Goal: Information Seeking & Learning: Learn about a topic

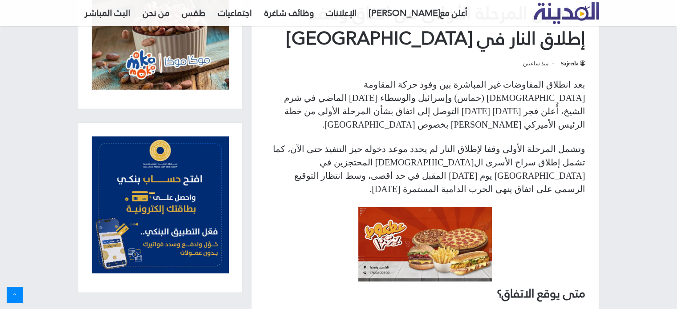
scroll to position [404, 0]
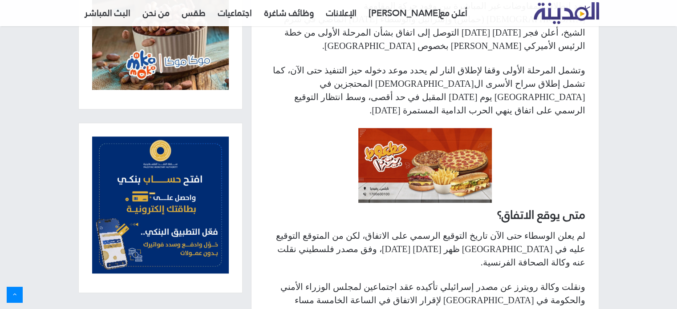
click at [413, 64] on p "وتشمل المرحلة الأولى وقفا لإطلاق النار لم يحدد موعد دخوله حيز التنفيذ حتى الآن،…" at bounding box center [425, 90] width 320 height 53
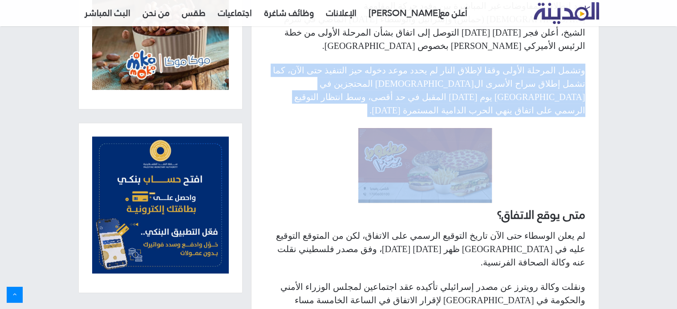
click at [413, 64] on p "وتشمل المرحلة الأولى وقفا لإطلاق النار لم يحدد موعد دخوله حيز التنفيذ حتى الآن،…" at bounding box center [425, 90] width 320 height 53
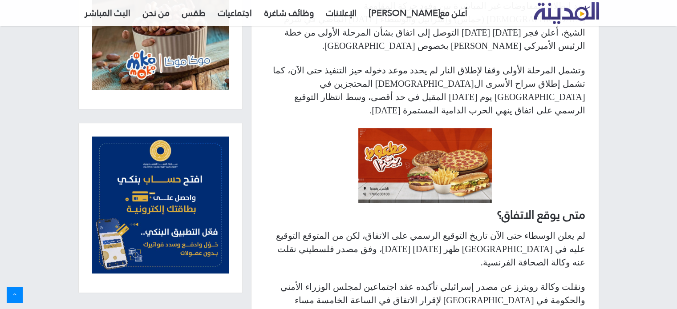
click at [422, 69] on p "وتشمل المرحلة الأولى وقفا لإطلاق النار لم يحدد موعد دخوله حيز التنفيذ حتى الآن،…" at bounding box center [425, 90] width 320 height 53
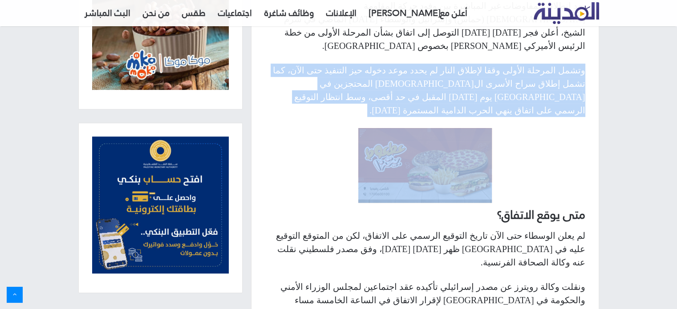
click at [422, 69] on p "وتشمل المرحلة الأولى وقفا لإطلاق النار لم يحدد موعد دخوله حيز التنفيذ حتى الآن،…" at bounding box center [425, 90] width 320 height 53
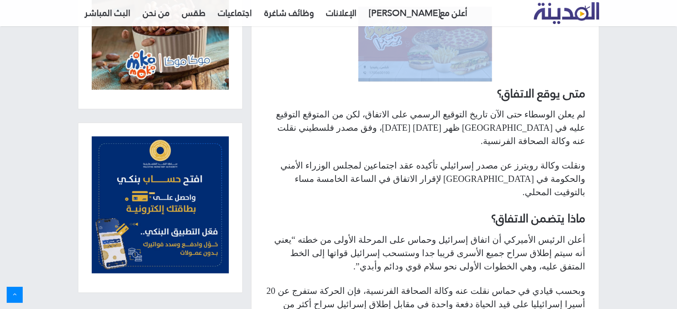
scroll to position [532, 0]
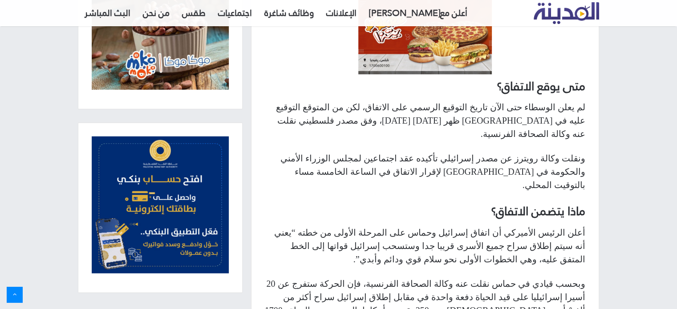
click at [504, 101] on p "لم يعلن الوسطاء حتى الآن تاريخ التوقيع الرسمي على الاتفاق، لكن من المتوقع التوق…" at bounding box center [425, 121] width 320 height 40
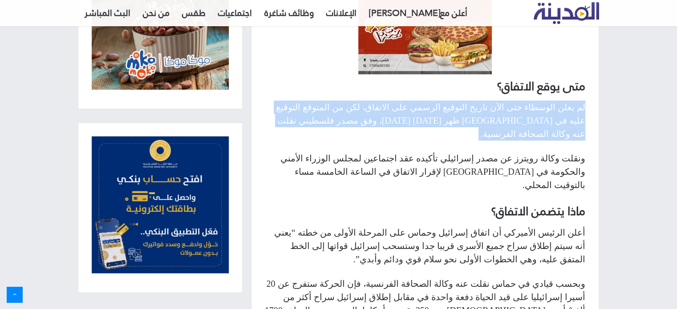
click at [504, 101] on p "لم يعلن الوسطاء حتى الآن تاريخ التوقيع الرسمي على الاتفاق، لكن من المتوقع التوق…" at bounding box center [425, 121] width 320 height 40
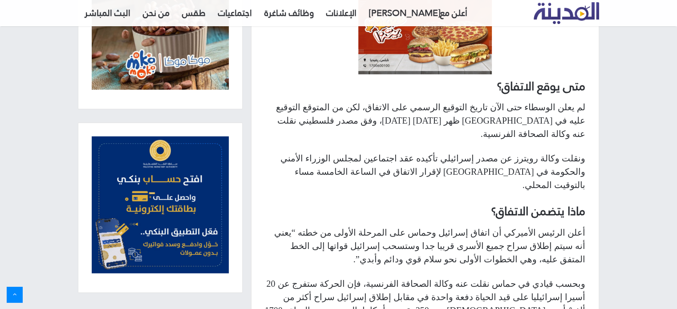
click at [499, 101] on p "لم يعلن الوسطاء حتى الآن تاريخ التوقيع الرسمي على الاتفاق، لكن من المتوقع التوق…" at bounding box center [425, 121] width 320 height 40
click at [493, 77] on div at bounding box center [493, 77] width 0 height 0
click at [500, 101] on p "لم يعلن الوسطاء حتى الآن تاريخ التوقيع الرسمي على الاتفاق، لكن من المتوقع التوق…" at bounding box center [425, 121] width 320 height 40
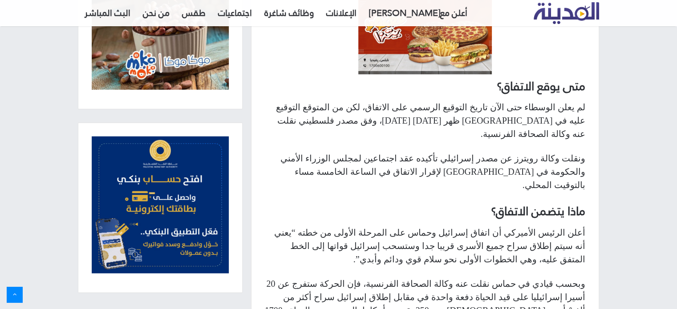
click at [542, 152] on p "ونقلت وكالة رويترز عن مصدر إسرائيلي تأكيده عقد اجتماعين لمجلس الوزراء الأمني وا…" at bounding box center [425, 172] width 320 height 40
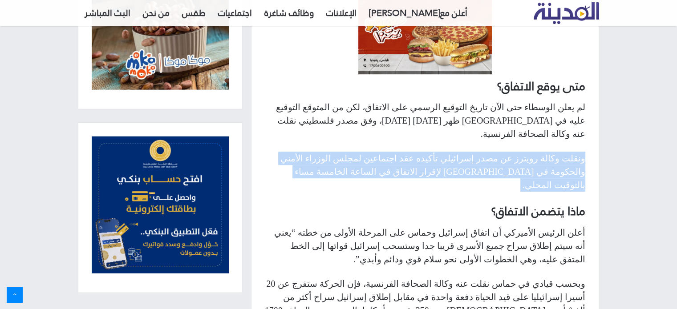
click at [542, 152] on p "ونقلت وكالة رويترز عن مصدر إسرائيلي تأكيده عقد اجتماعين لمجلس الوزراء الأمني وا…" at bounding box center [425, 172] width 320 height 40
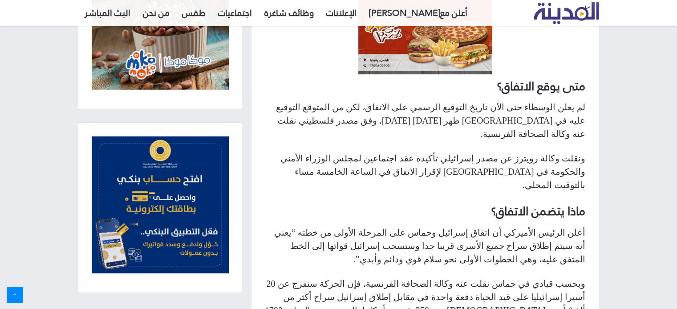
click at [558, 226] on p "أعلن الرئيس الأميركي أن اتفاق إسرائيل وحماس على المرحلة الأولى من خطته “يعني أن…" at bounding box center [425, 246] width 320 height 40
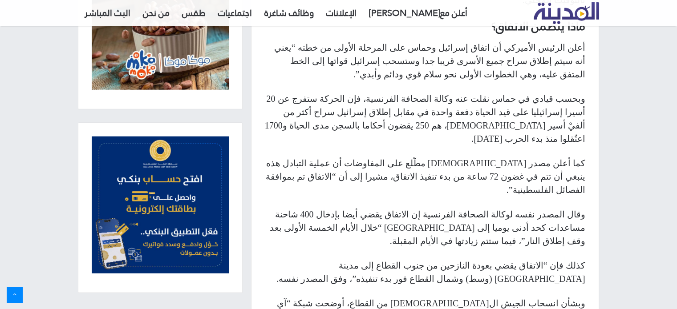
scroll to position [717, 0]
click at [355, 92] on p "وبحسب قيادي في حماس نقلت عنه وكالة الصحافة الفرنسية، فإن الحركة ستفرج عن 20 أسي…" at bounding box center [425, 118] width 320 height 53
click at [465, 92] on p "وبحسب قيادي في حماس نقلت عنه وكالة الصحافة الفرنسية، فإن الحركة ستفرج عن 20 أسي…" at bounding box center [425, 118] width 320 height 53
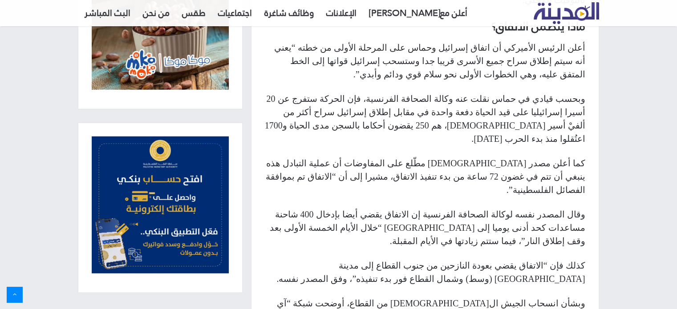
click at [538, 92] on p "وبحسب قيادي في حماس نقلت عنه وكالة الصحافة الفرنسية، فإن الحركة ستفرج عن 20 أسي…" at bounding box center [425, 118] width 320 height 53
click at [473, 92] on p "وبحسب قيادي في حماس نقلت عنه وكالة الصحافة الفرنسية، فإن الحركة ستفرج عن 20 أسي…" at bounding box center [425, 118] width 320 height 53
click at [471, 157] on p "كما أعلن مصدر [DEMOGRAPHIC_DATA] مطّلع على المفاوضات أن عملية التبادل هذه ينبغي…" at bounding box center [425, 177] width 320 height 40
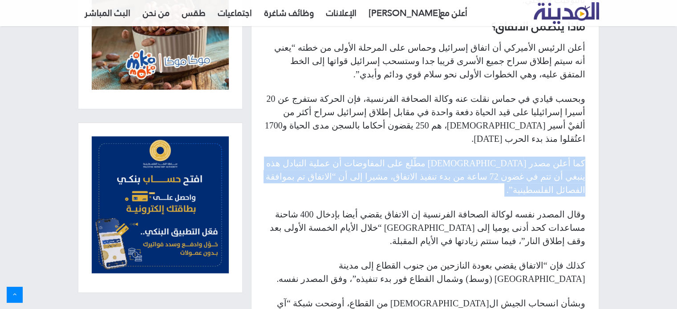
click at [471, 157] on p "كما أعلن مصدر [DEMOGRAPHIC_DATA] مطّلع على المفاوضات أن عملية التبادل هذه ينبغي…" at bounding box center [425, 177] width 320 height 40
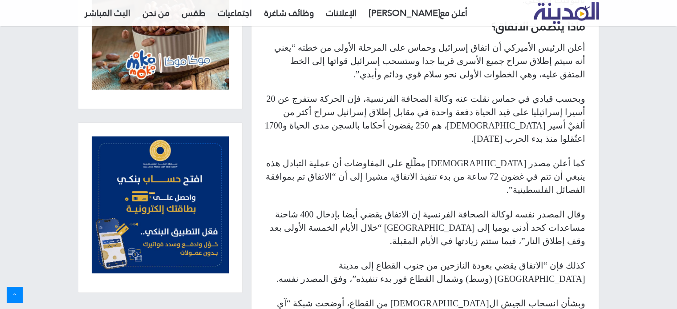
click at [536, 208] on p "وقال المصدر نفسه لوكالة الصحافة الفرنسية إن الاتفاق يقضي أيضا بإدخال 400 شاحنة …" at bounding box center [425, 228] width 320 height 40
click at [498, 208] on p "وقال المصدر نفسه لوكالة الصحافة الفرنسية إن الاتفاق يقضي أيضا بإدخال 400 شاحنة …" at bounding box center [425, 228] width 320 height 40
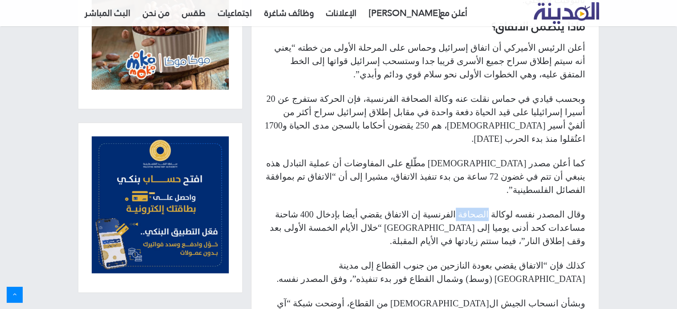
click at [492, 117] on div at bounding box center [492, 117] width 0 height 0
click at [475, 208] on p "وقال المصدر نفسه لوكالة الصحافة الفرنسية إن الاتفاق يقضي أيضا بإدخال 400 شاحنة …" at bounding box center [425, 228] width 320 height 40
click at [469, 117] on div at bounding box center [469, 117] width 0 height 0
click at [465, 208] on p "وقال المصدر نفسه لوكالة الصحافة الفرنسية إن الاتفاق يقضي أيضا بإدخال 400 شاحنة …" at bounding box center [425, 228] width 320 height 40
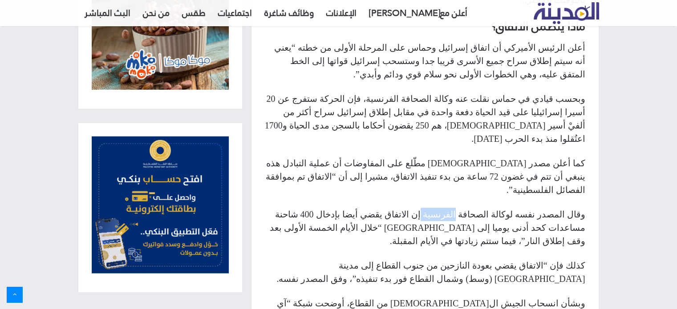
click at [465, 208] on p "وقال المصدر نفسه لوكالة الصحافة الفرنسية إن الاتفاق يقضي أيضا بإدخال 400 شاحنة …" at bounding box center [425, 228] width 320 height 40
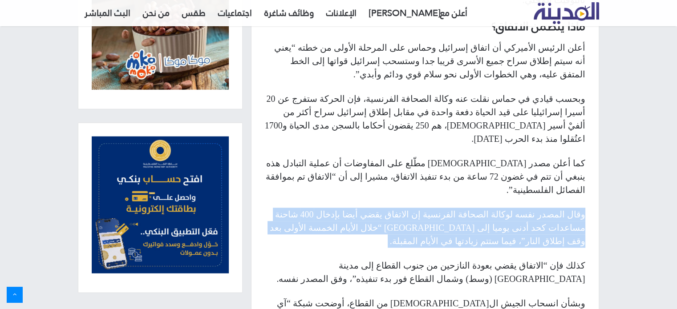
click at [465, 208] on p "وقال المصدر نفسه لوكالة الصحافة الفرنسية إن الاتفاق يقضي أيضا بإدخال 400 شاحنة …" at bounding box center [425, 228] width 320 height 40
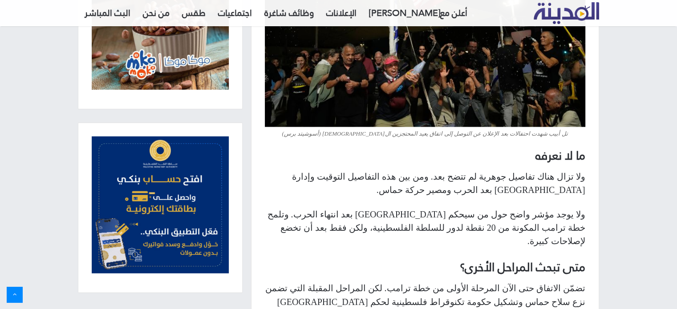
scroll to position [1393, 0]
click at [439, 207] on p "ولا يوجد مؤشر واضح حول من سيحكم [GEOGRAPHIC_DATA] بعد انتهاء الحرب. وتلمح خطة ت…" at bounding box center [425, 227] width 320 height 40
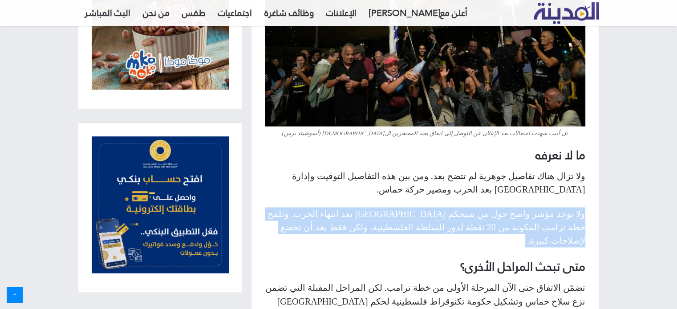
click at [439, 207] on p "ولا يوجد مؤشر واضح حول من سيحكم [GEOGRAPHIC_DATA] بعد انتهاء الحرب. وتلمح خطة ت…" at bounding box center [425, 227] width 320 height 40
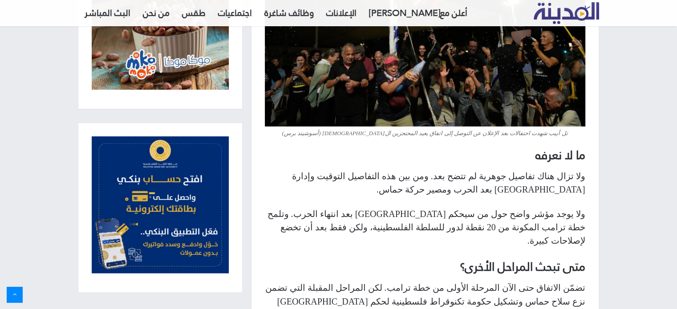
click at [439, 207] on p "ولا يوجد مؤشر واضح حول من سيحكم [GEOGRAPHIC_DATA] بعد انتهاء الحرب. وتلمح خطة ت…" at bounding box center [425, 227] width 320 height 40
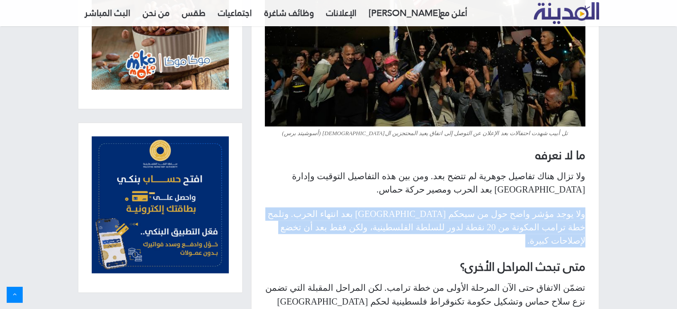
click at [439, 207] on p "ولا يوجد مؤشر واضح حول من سيحكم [GEOGRAPHIC_DATA] بعد انتهاء الحرب. وتلمح خطة ت…" at bounding box center [425, 227] width 320 height 40
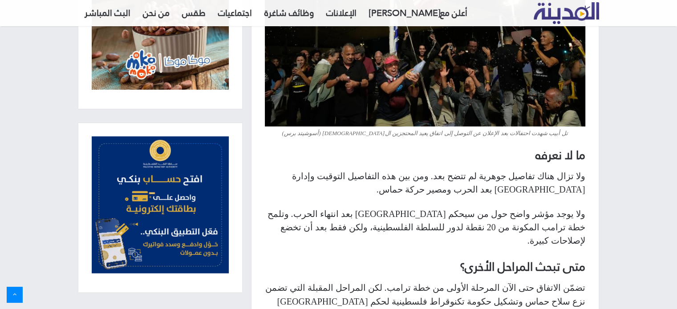
click at [487, 207] on p "ولا يوجد مؤشر واضح حول من سيحكم [GEOGRAPHIC_DATA] بعد انتهاء الحرب. وتلمح خطة ت…" at bounding box center [425, 227] width 320 height 40
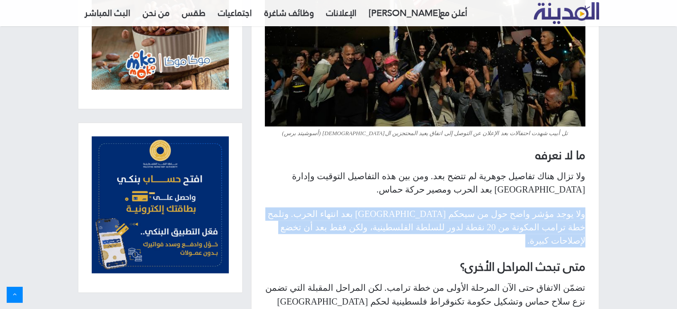
click at [487, 207] on p "ولا يوجد مؤشر واضح حول من سيحكم [GEOGRAPHIC_DATA] بعد انتهاء الحرب. وتلمح خطة ت…" at bounding box center [425, 227] width 320 height 40
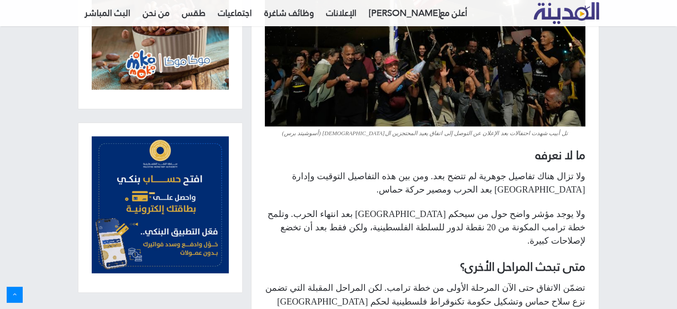
click at [508, 281] on p "تضمّن الاتفاق حتى الآن المرحلة الأولى من خطة ترامب. لكن المراحل المقبلة التي تض…" at bounding box center [425, 307] width 320 height 53
click at [502, 84] on div at bounding box center [502, 84] width 0 height 0
click at [500, 281] on p "تضمّن الاتفاق حتى الآن المرحلة الأولى من خطة ترامب. لكن المراحل المقبلة التي تض…" at bounding box center [425, 307] width 320 height 53
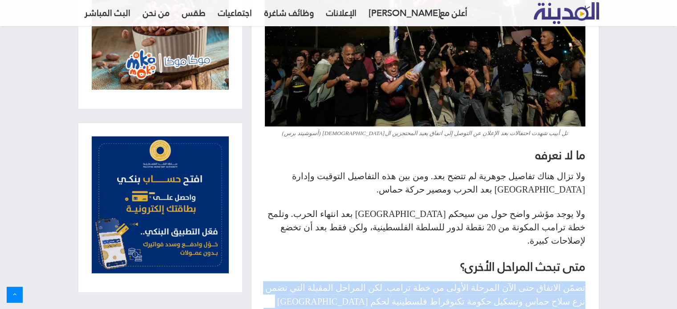
click at [500, 281] on p "تضمّن الاتفاق حتى الآن المرحلة الأولى من خطة ترامب. لكن المراحل المقبلة التي تض…" at bounding box center [425, 307] width 320 height 53
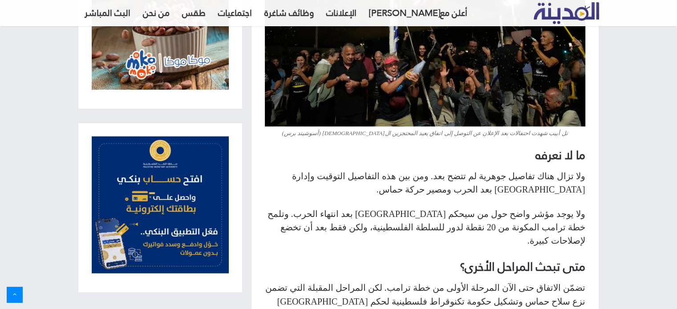
click at [508, 281] on p "تضمّن الاتفاق حتى الآن المرحلة الأولى من خطة ترامب. لكن المراحل المقبلة التي تض…" at bounding box center [425, 307] width 320 height 53
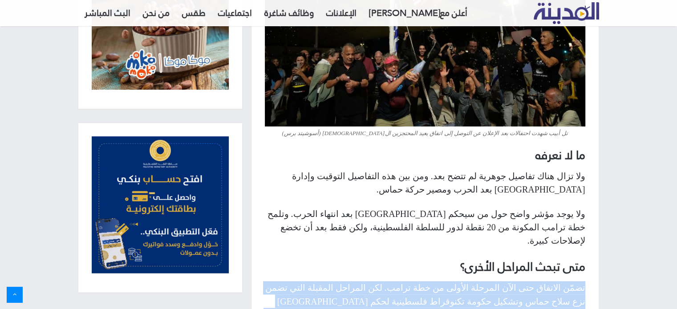
click at [508, 281] on p "تضمّن الاتفاق حتى الآن المرحلة الأولى من خطة ترامب. لكن المراحل المقبلة التي تض…" at bounding box center [425, 307] width 320 height 53
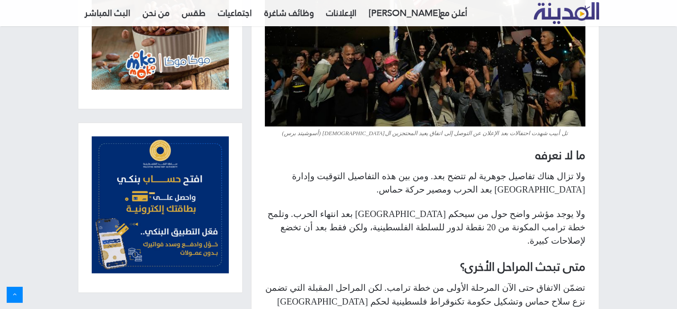
click at [451, 281] on p "تضمّن الاتفاق حتى الآن المرحلة الأولى من خطة ترامب. لكن المراحل المقبلة التي تض…" at bounding box center [425, 307] width 320 height 53
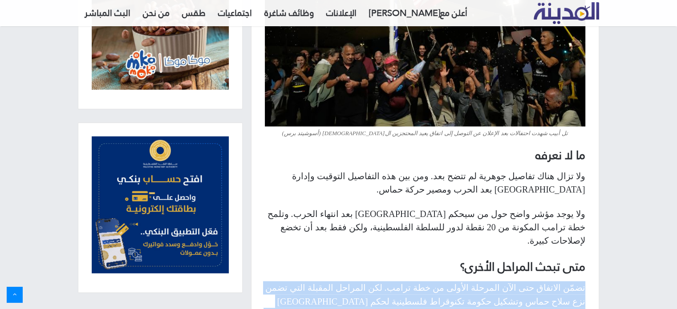
click at [451, 281] on p "تضمّن الاتفاق حتى الآن المرحلة الأولى من خطة ترامب. لكن المراحل المقبلة التي تض…" at bounding box center [425, 307] width 320 height 53
